Goal: Task Accomplishment & Management: Use online tool/utility

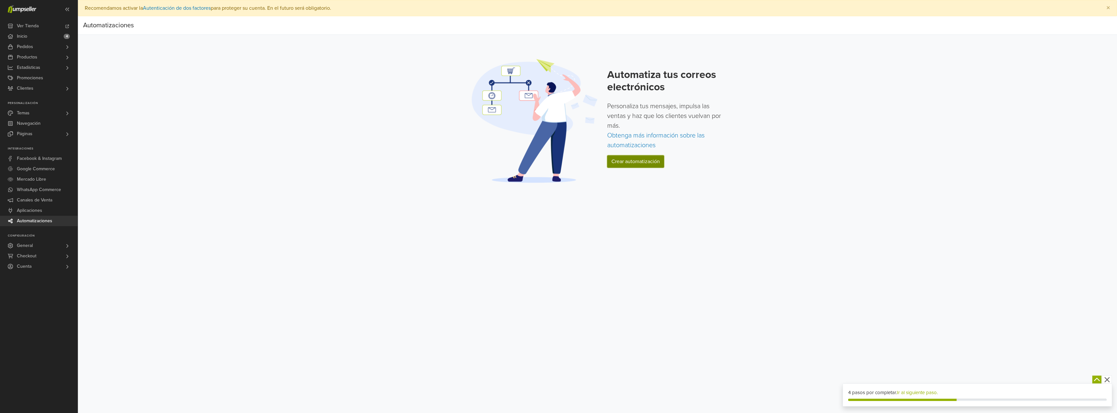
click at [622, 163] on link "Crear automatización" at bounding box center [635, 161] width 57 height 12
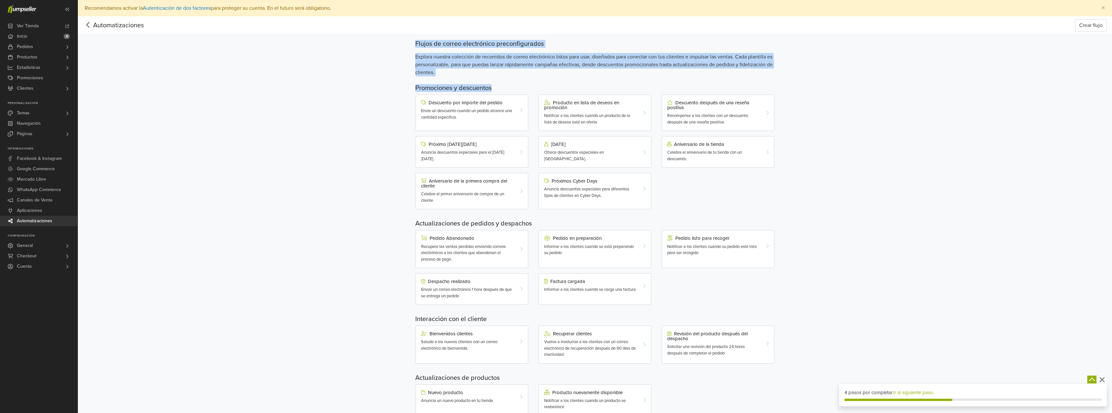
drag, startPoint x: 399, startPoint y: 42, endPoint x: 584, endPoint y: 85, distance: 189.6
click at [584, 85] on div "Automatizaciones Crear flujo Automatizaciones Crear flujo Flujos de correo elec…" at bounding box center [595, 223] width 1034 height 415
click at [584, 84] on h5 "Promociones y descuentos" at bounding box center [595, 88] width 360 height 8
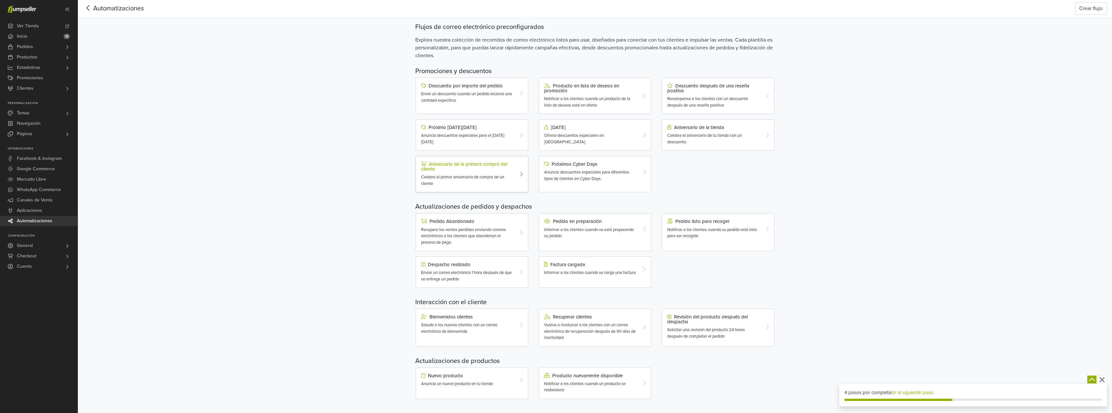
scroll to position [19, 0]
click at [484, 382] on span "Anuncia un nuevo producto en tu tienda" at bounding box center [457, 381] width 72 height 5
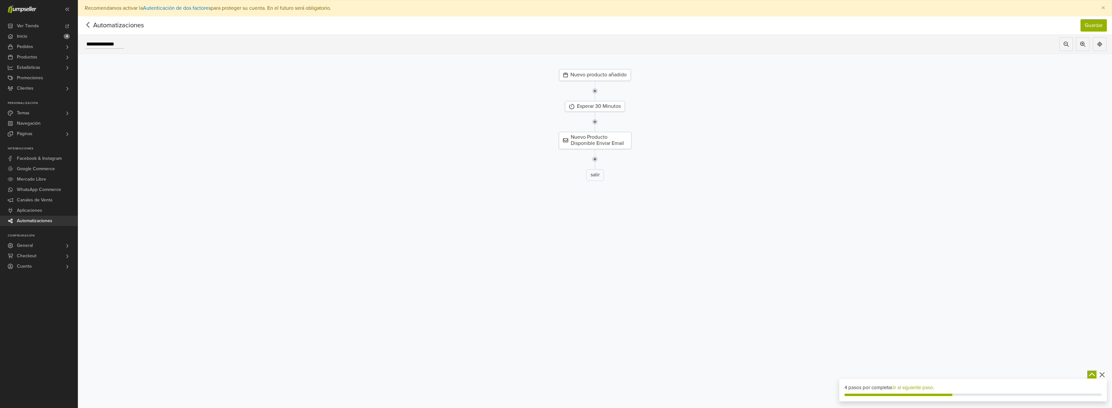
click at [584, 75] on div "Nuevo producto añadido" at bounding box center [595, 75] width 72 height 12
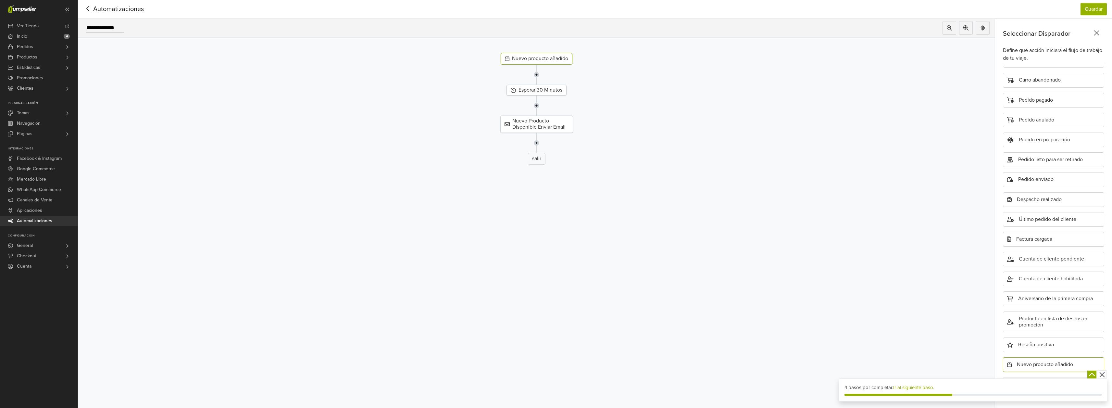
scroll to position [21, 0]
click at [555, 88] on div "Esperar 30 Minutos" at bounding box center [537, 90] width 60 height 11
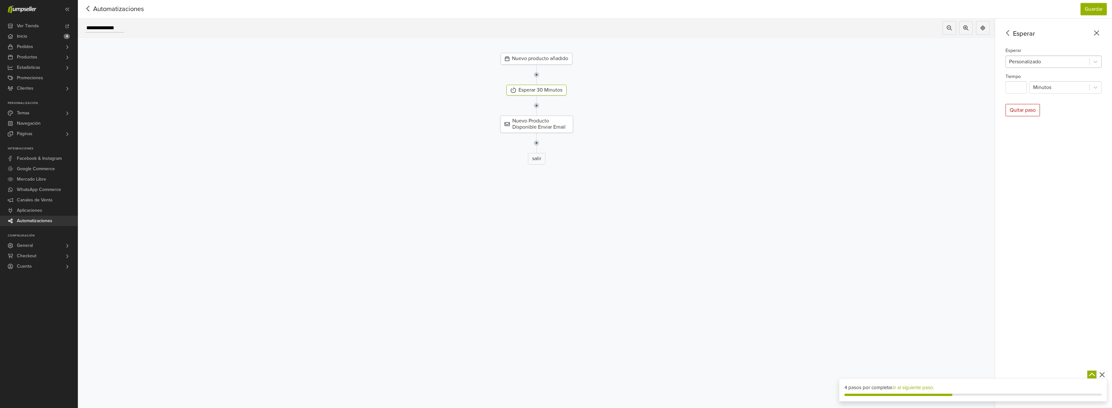
click at [1064, 56] on div "Personalizado" at bounding box center [1047, 62] width 83 height 12
click at [1061, 57] on div at bounding box center [1047, 61] width 77 height 9
click at [998, 53] on div "Nuevo producto añadido" at bounding box center [536, 59] width 927 height 12
click at [1042, 46] on div "Esperar Personalizado" at bounding box center [1054, 56] width 96 height 21
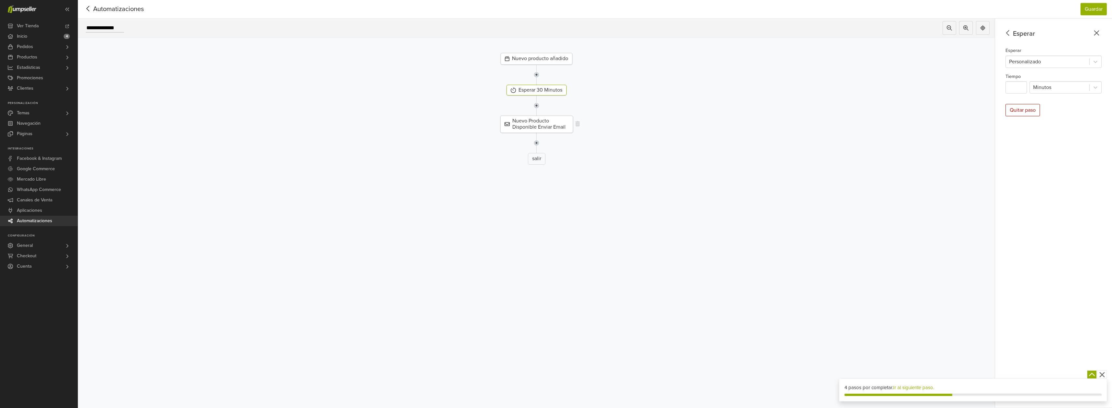
click at [543, 119] on div "Nuevo Producto Disponible Enviar Email" at bounding box center [536, 124] width 73 height 17
click at [1105, 374] on icon "button" at bounding box center [1102, 375] width 8 height 8
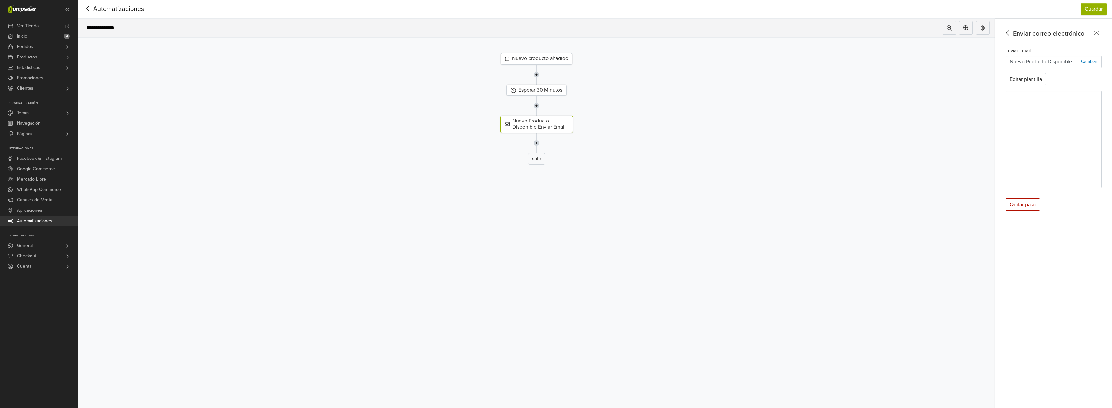
click at [1062, 56] on div "Nuevo Producto Disponible Cambiar" at bounding box center [1054, 62] width 96 height 12
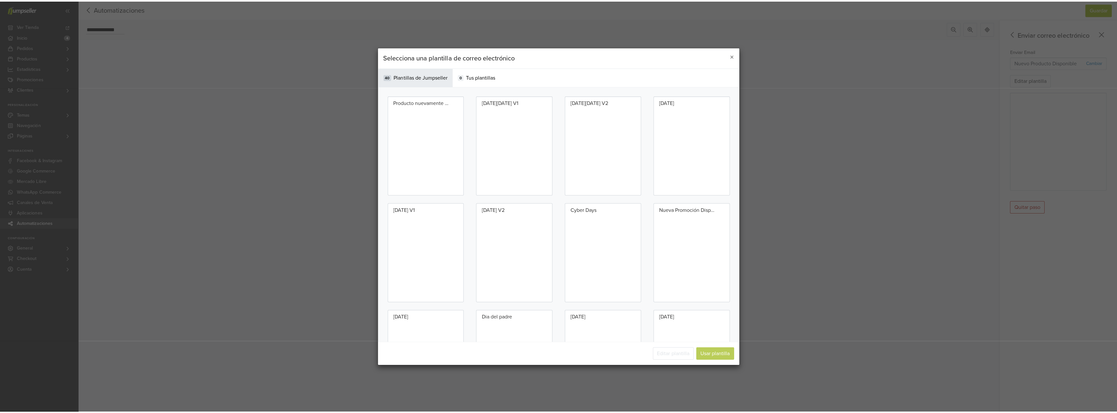
scroll to position [16, 0]
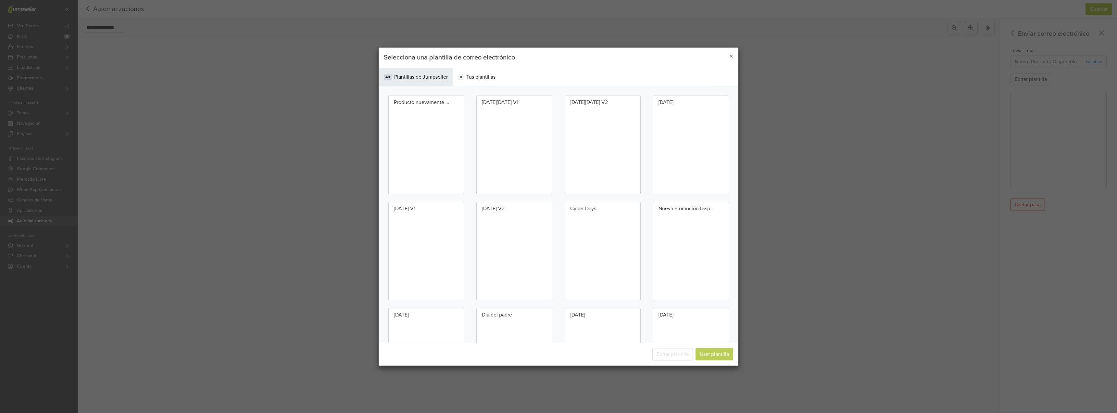
click at [1062, 52] on div "Selecciona una plantilla de correo electrónico × Categorías 40 Plantillas de Ju…" at bounding box center [558, 206] width 1117 height 413
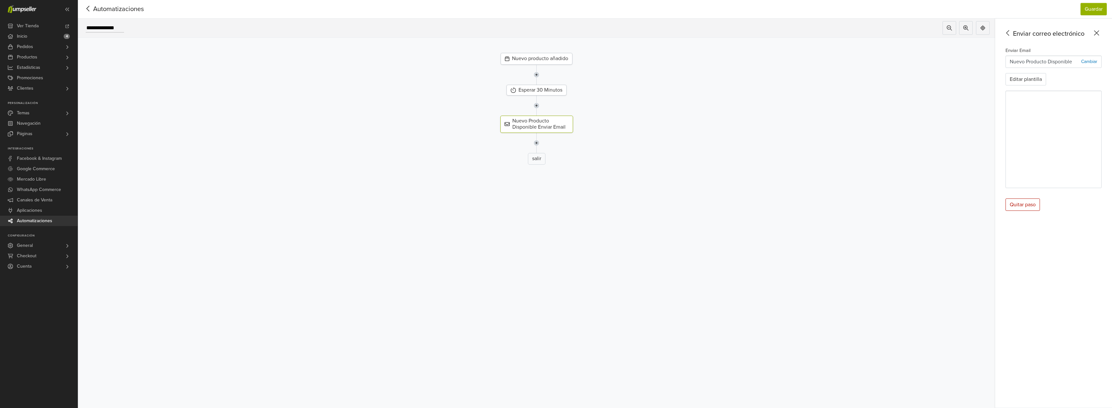
click at [1049, 54] on div "Enviar Email Nuevo Producto Disponible Cambiar Editar plantilla" at bounding box center [1054, 117] width 96 height 142
click at [1048, 59] on p "Nuevo Producto Disponible" at bounding box center [1041, 62] width 62 height 8
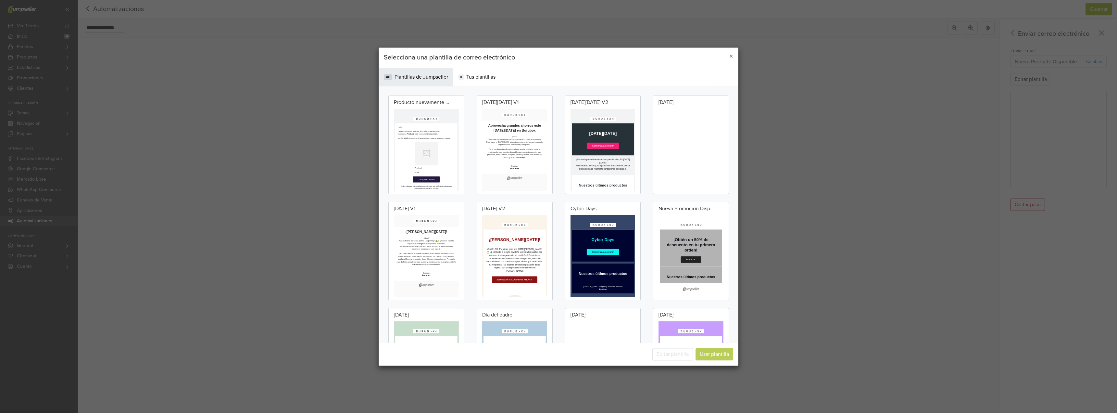
scroll to position [0, 0]
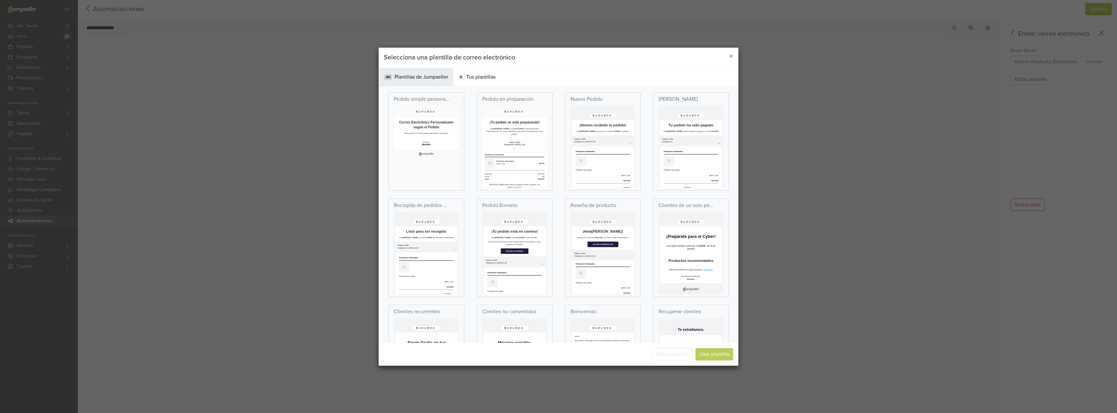
click at [483, 205] on strong "Burubox" at bounding box center [474, 203] width 21 height 6
click at [479, 172] on td "Tienes acceso a la información del pedido y del cliente." at bounding box center [474, 172] width 149 height 15
click at [470, 81] on div "0 Tus plantillas" at bounding box center [477, 77] width 48 height 18
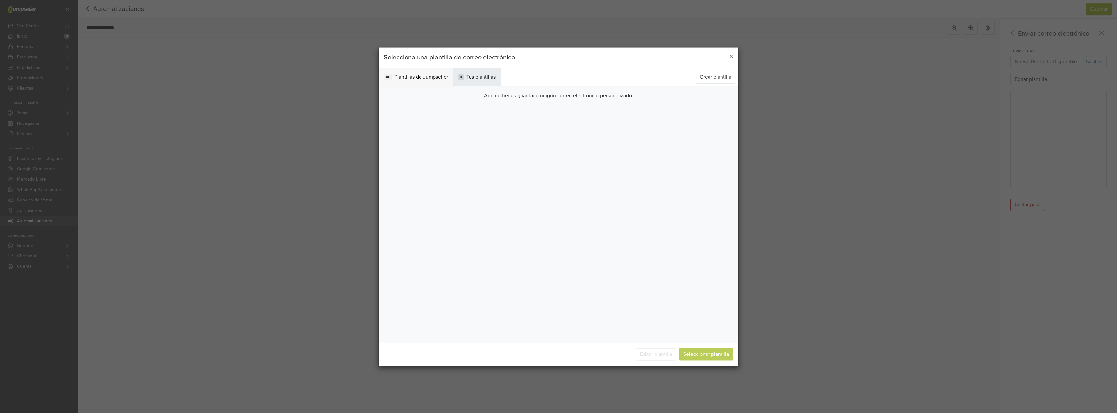
click at [425, 76] on span "Plantillas de Jumpseller" at bounding box center [422, 77] width 54 height 8
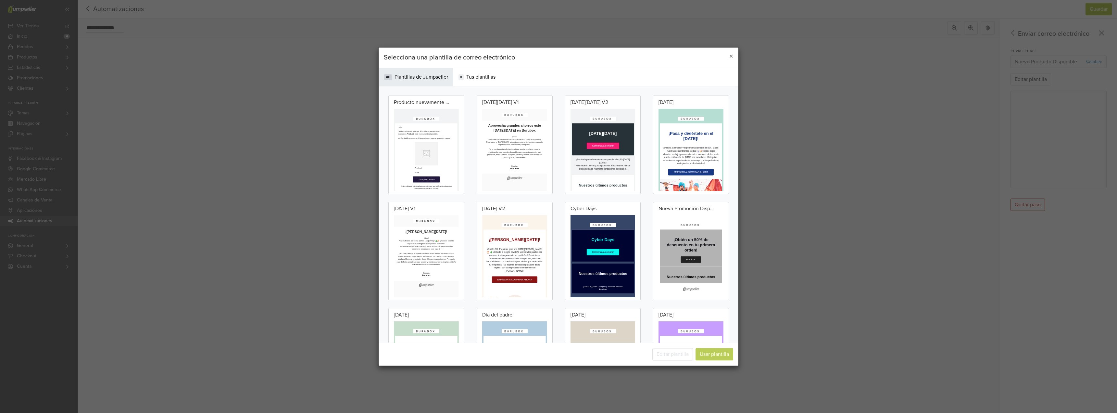
click at [490, 165] on p "¡Tenemos buenas noticias! El producto que estabas esperando, Product , está nue…" at bounding box center [475, 168] width 143 height 14
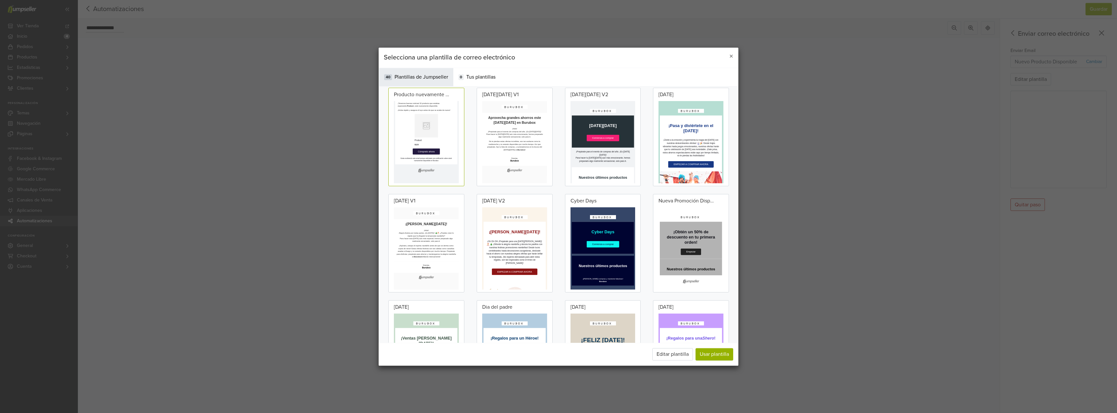
click at [494, 66] on div "Selecciona una plantilla de correo electrónico ×" at bounding box center [559, 57] width 360 height 20
drag, startPoint x: 487, startPoint y: 77, endPoint x: 510, endPoint y: 103, distance: 33.8
click at [488, 77] on span "Tus plantillas" at bounding box center [480, 77] width 29 height 8
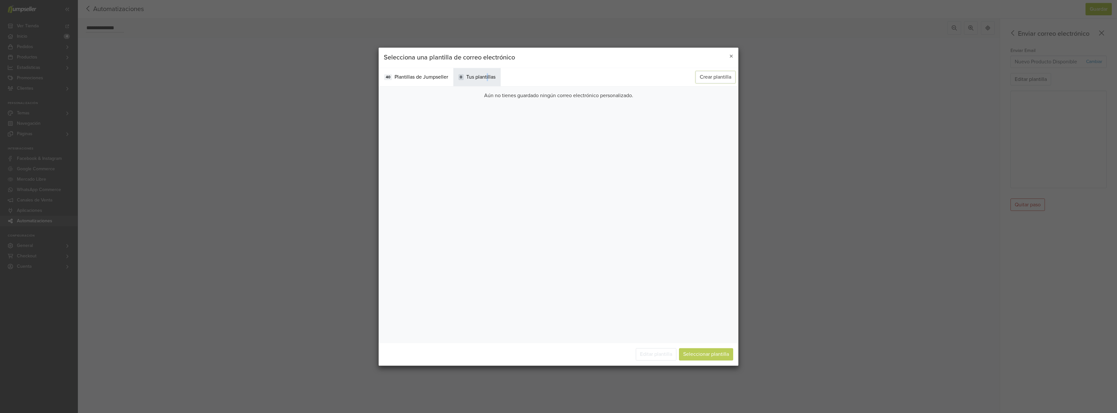
click at [709, 80] on button "Crear plantilla" at bounding box center [716, 77] width 40 height 12
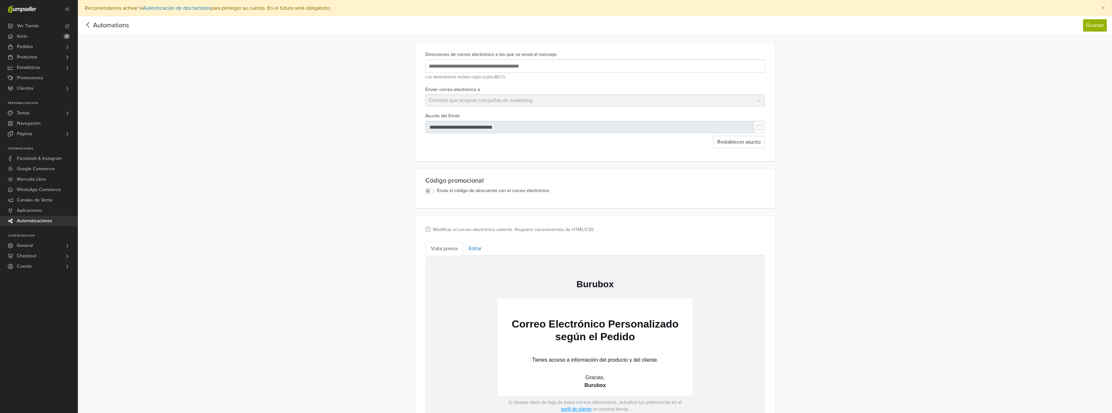
click at [479, 128] on div at bounding box center [589, 127] width 329 height 12
type input "**********"
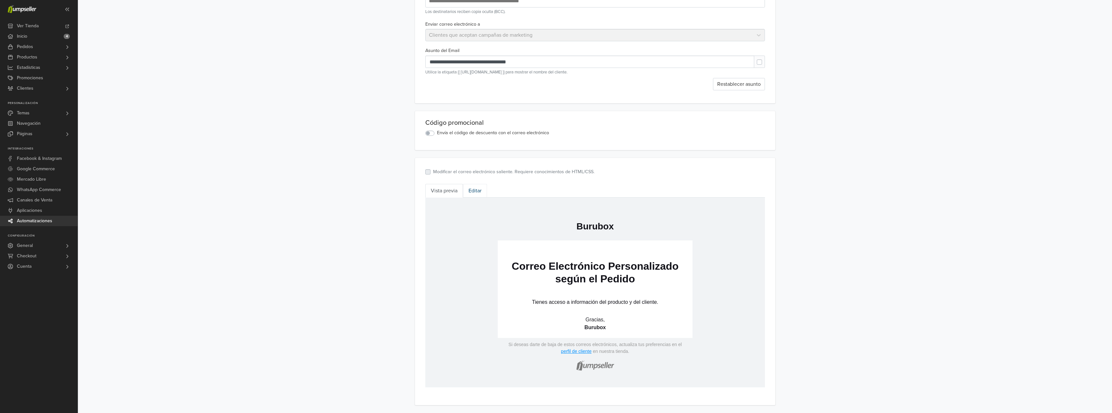
click at [476, 193] on link "Editar" at bounding box center [475, 191] width 24 height 14
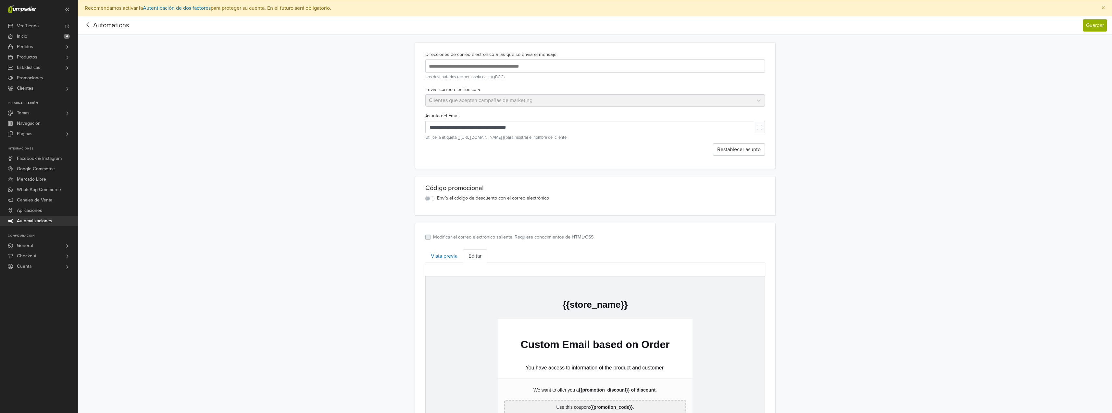
click at [93, 26] on span "Automations" at bounding box center [111, 25] width 36 height 8
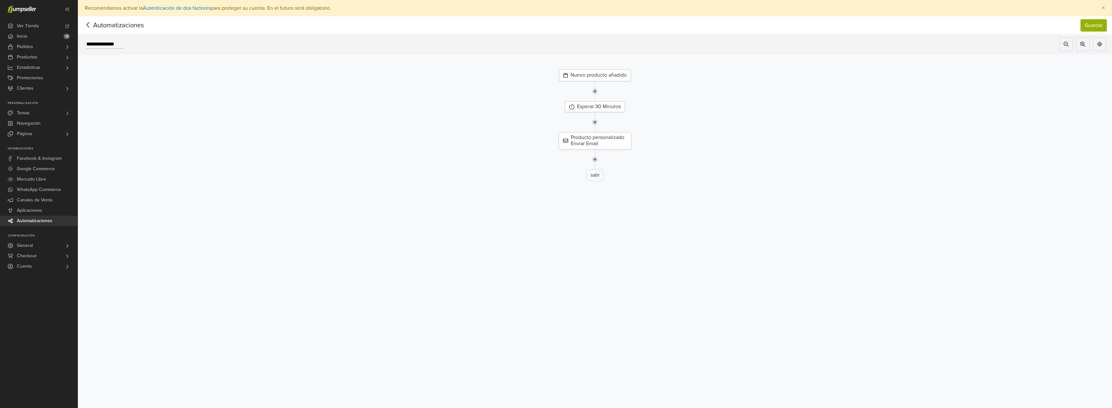
click at [89, 33] on nav "Automatizaciones Guardar Automatizaciones Guardar" at bounding box center [595, 25] width 1034 height 19
click at [89, 28] on icon at bounding box center [88, 25] width 10 height 8
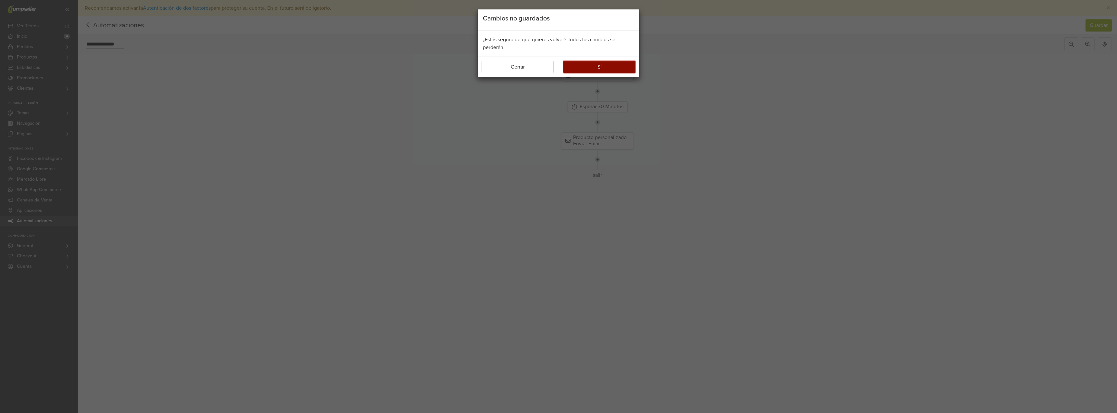
click at [609, 69] on button "Sí" at bounding box center [599, 67] width 72 height 12
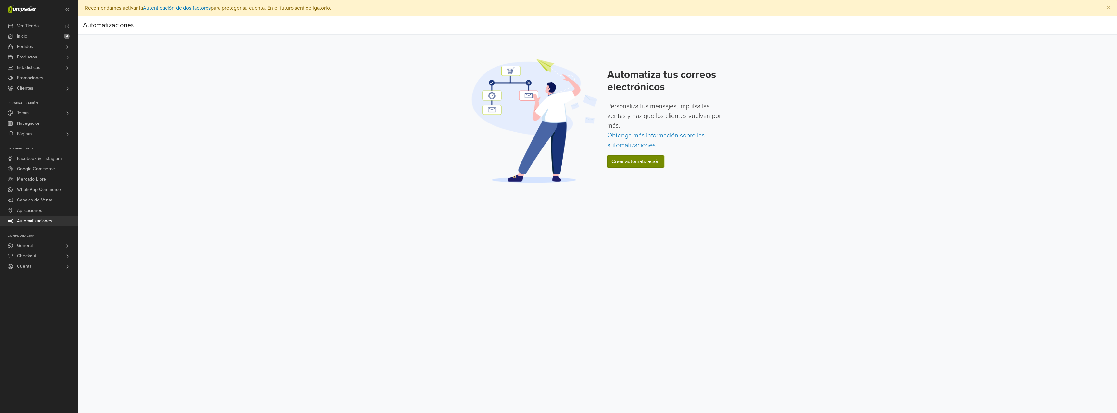
click at [636, 157] on link "Crear automatización" at bounding box center [635, 161] width 57 height 12
